Goal: Information Seeking & Learning: Learn about a topic

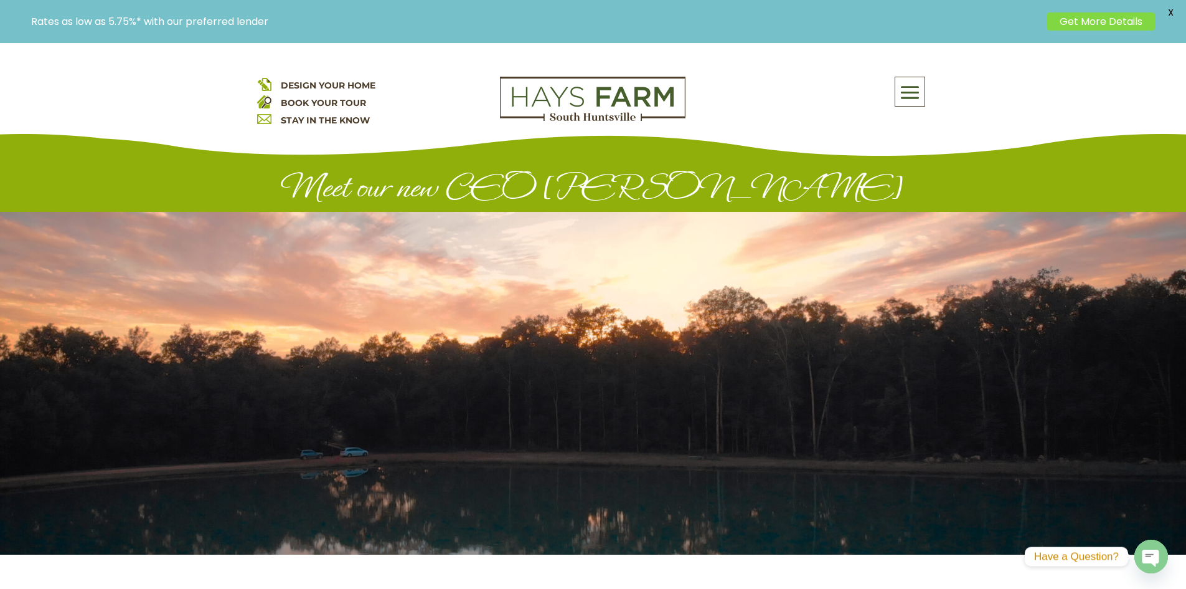
click at [814, 115] on div "About Us Quick Move-in Homes Amenities Galleries Shops, Restaurants, & Retail M…" at bounding box center [817, 103] width 224 height 52
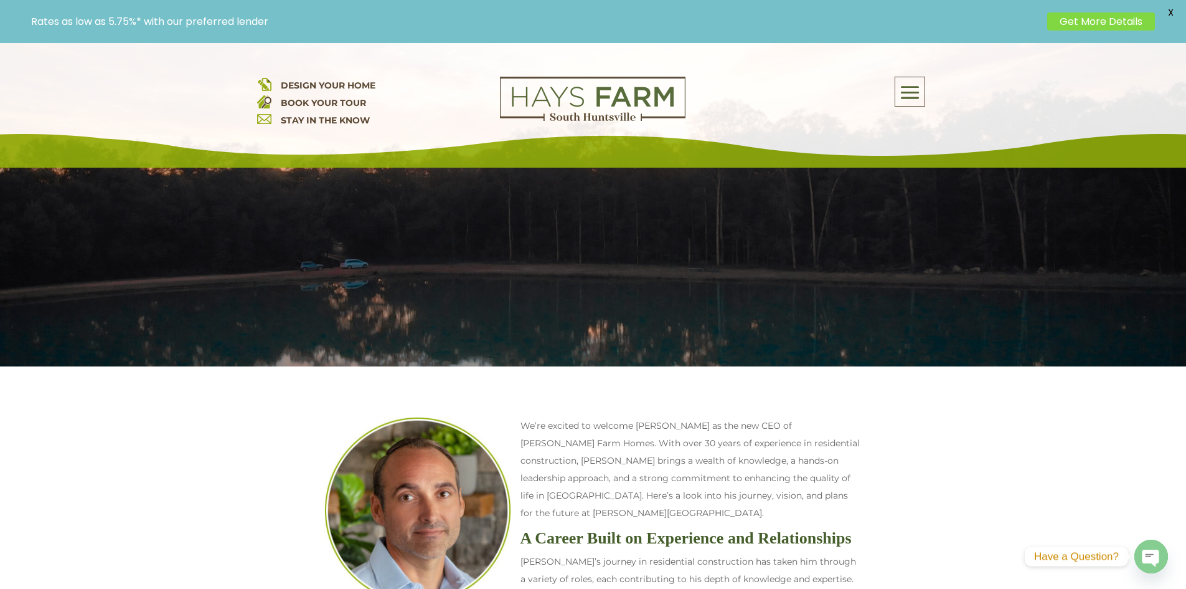
scroll to position [311, 0]
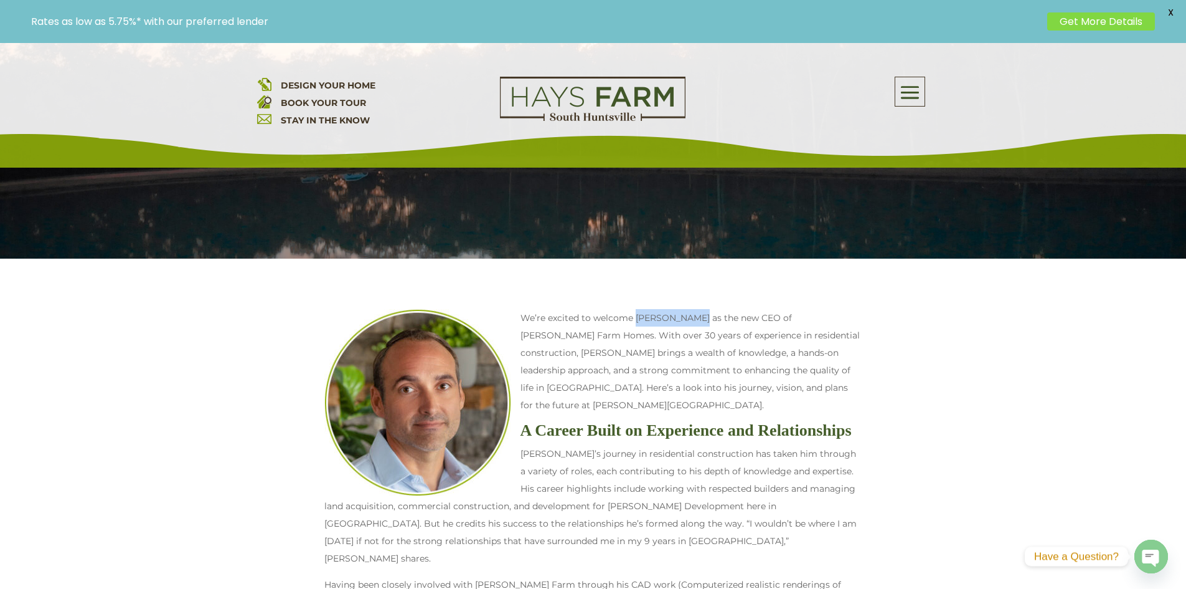
drag, startPoint x: 694, startPoint y: 319, endPoint x: 636, endPoint y: 318, distance: 58.6
click at [636, 318] on span "We’re excited to welcome [PERSON_NAME] as the new CEO of [PERSON_NAME] Farm Hom…" at bounding box center [690, 361] width 339 height 98
copy span "Matt Willauer"
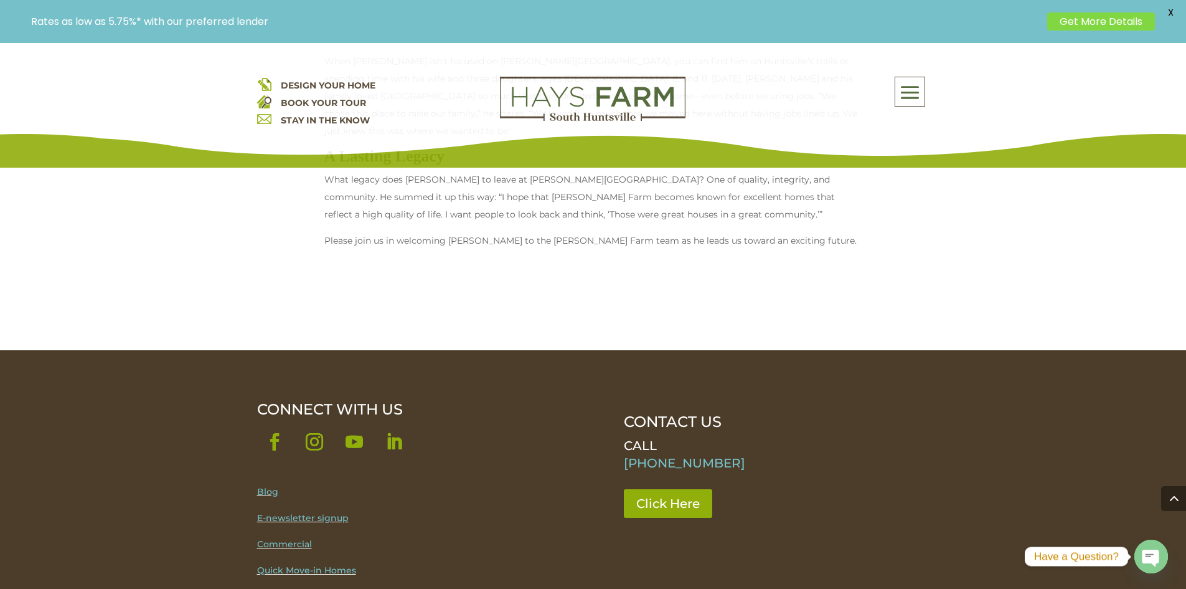
scroll to position [1121, 0]
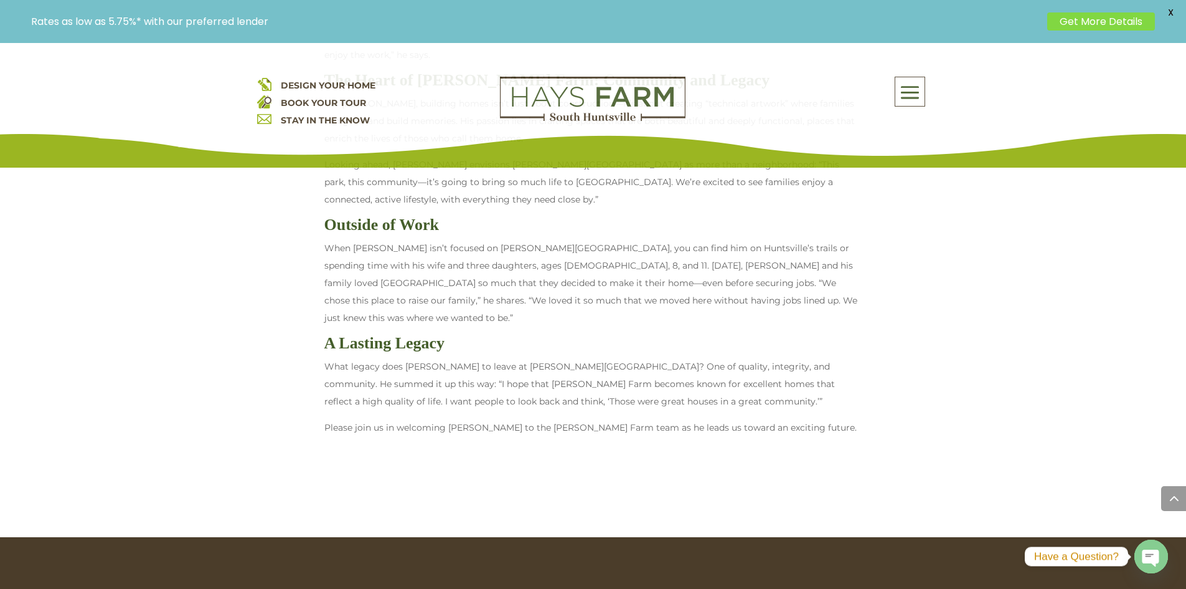
click at [530, 335] on h3 "A Lasting Legacy" at bounding box center [593, 346] width 538 height 22
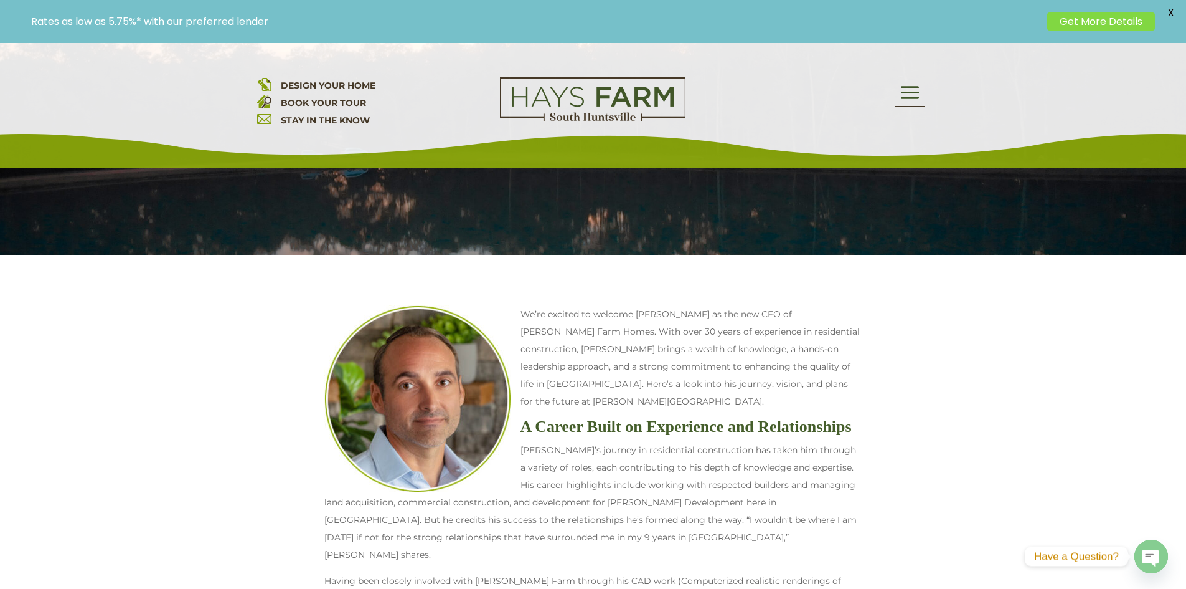
scroll to position [311, 0]
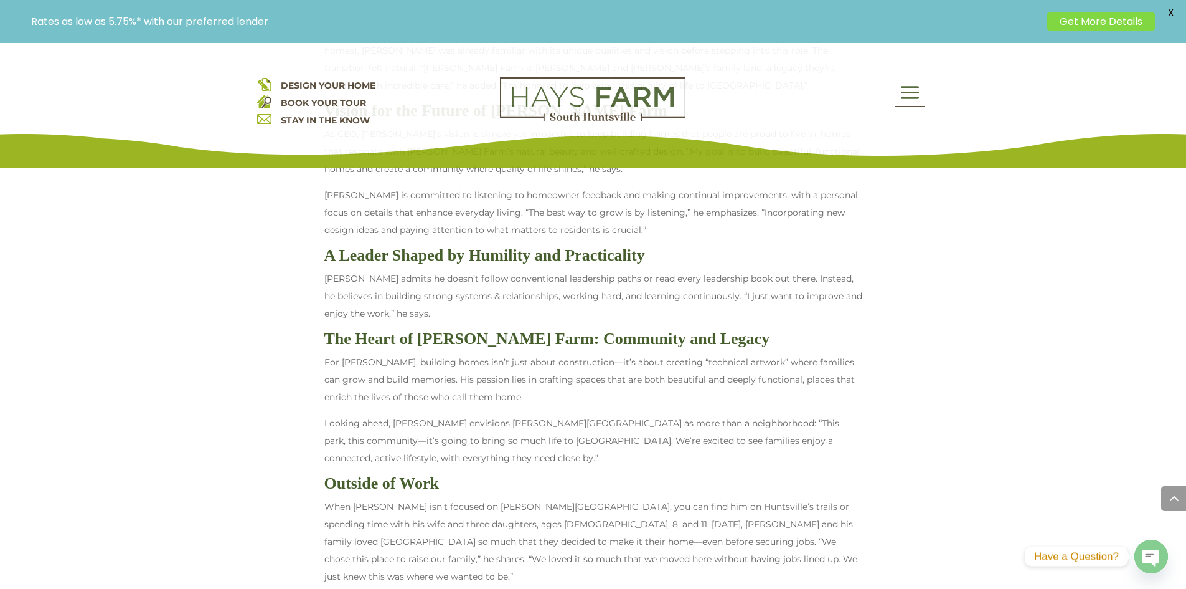
scroll to position [1819, 0]
